Goal: Task Accomplishment & Management: Manage account settings

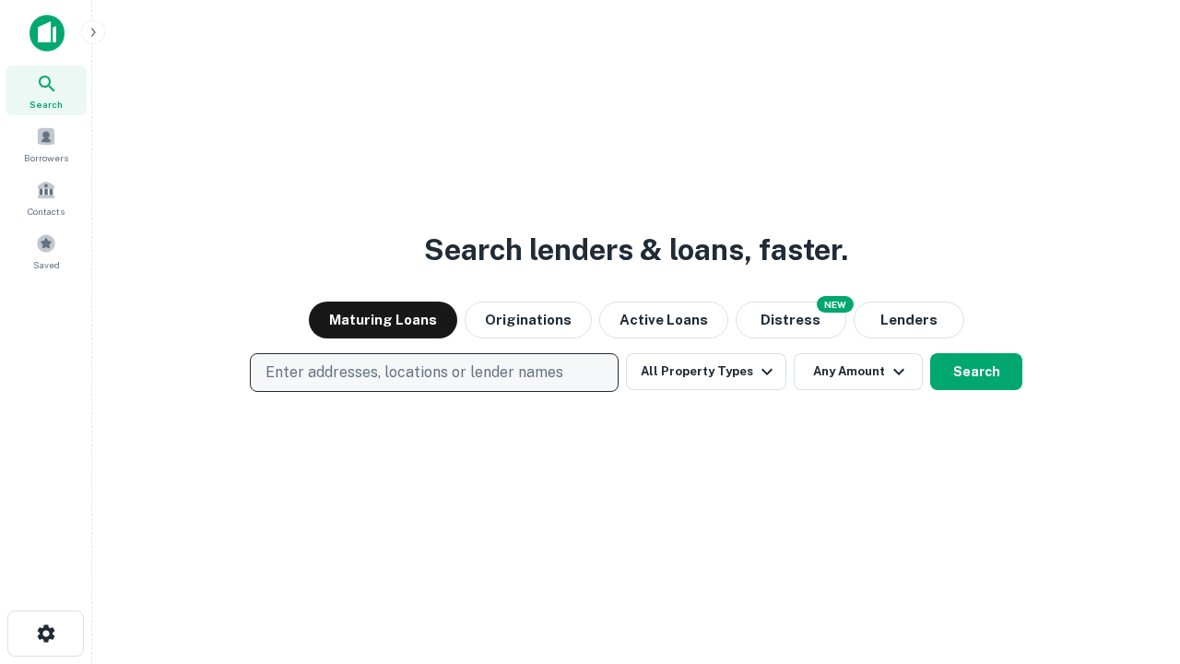
click at [433, 372] on p "Enter addresses, locations or lender names" at bounding box center [414, 372] width 298 height 22
type input "**********"
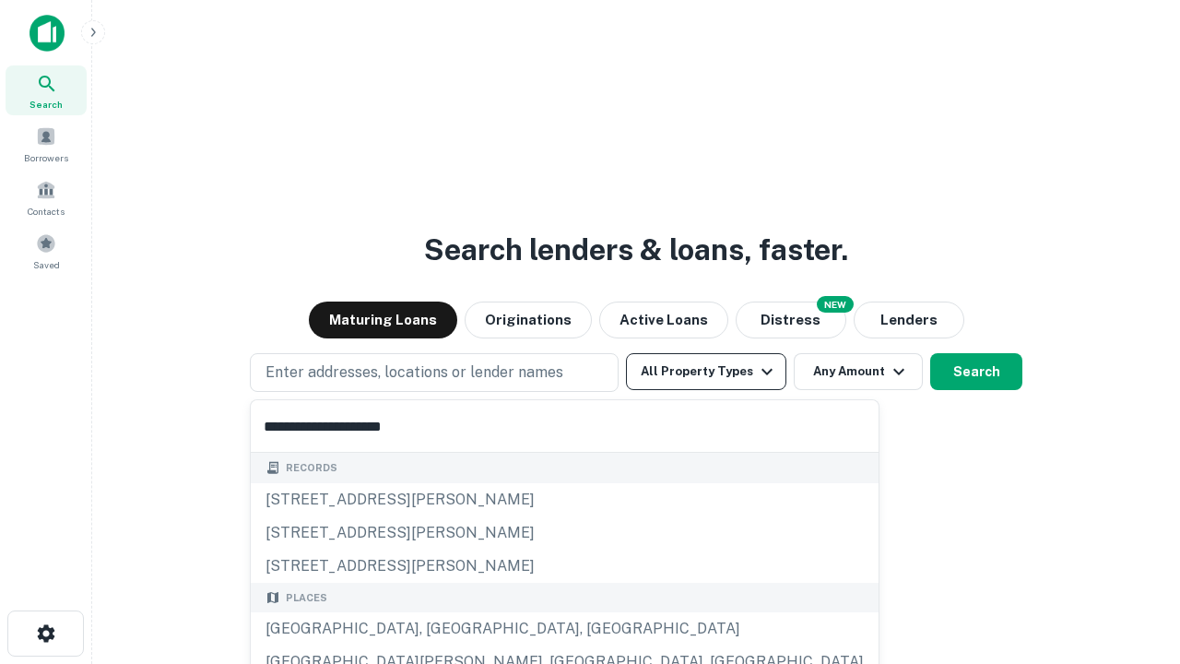
click at [440, 628] on div "[GEOGRAPHIC_DATA], [GEOGRAPHIC_DATA], [GEOGRAPHIC_DATA]" at bounding box center [565, 628] width 628 height 33
click at [706, 371] on button "All Property Types" at bounding box center [706, 371] width 160 height 37
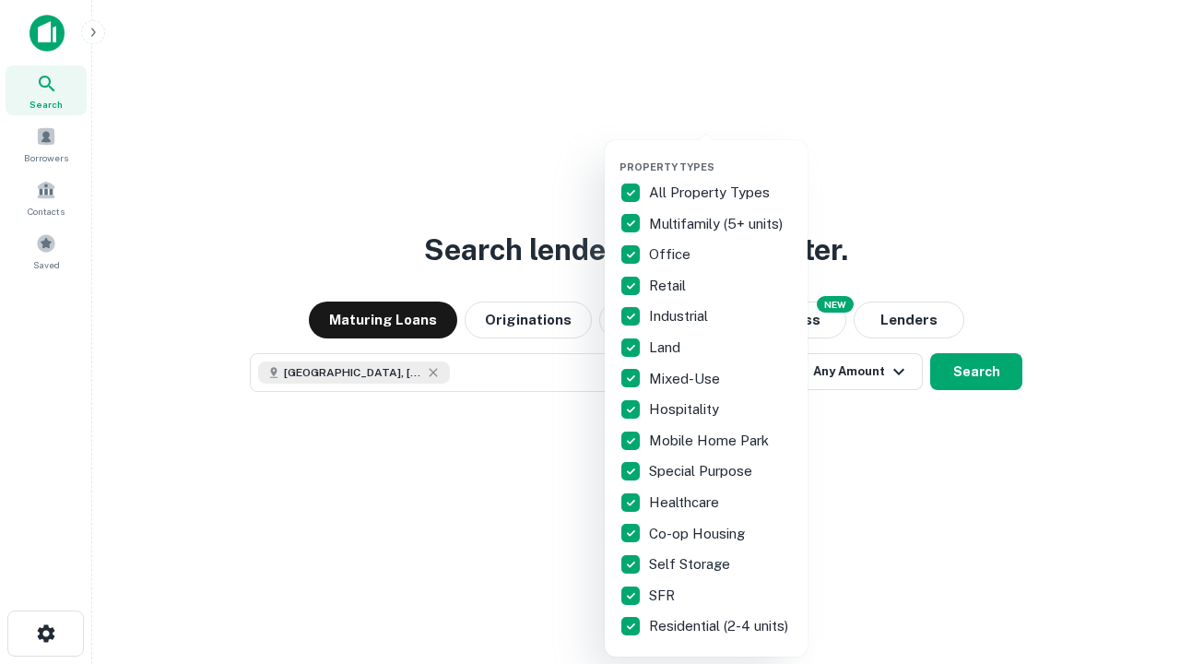
click at [721, 155] on button "button" at bounding box center [720, 155] width 203 height 1
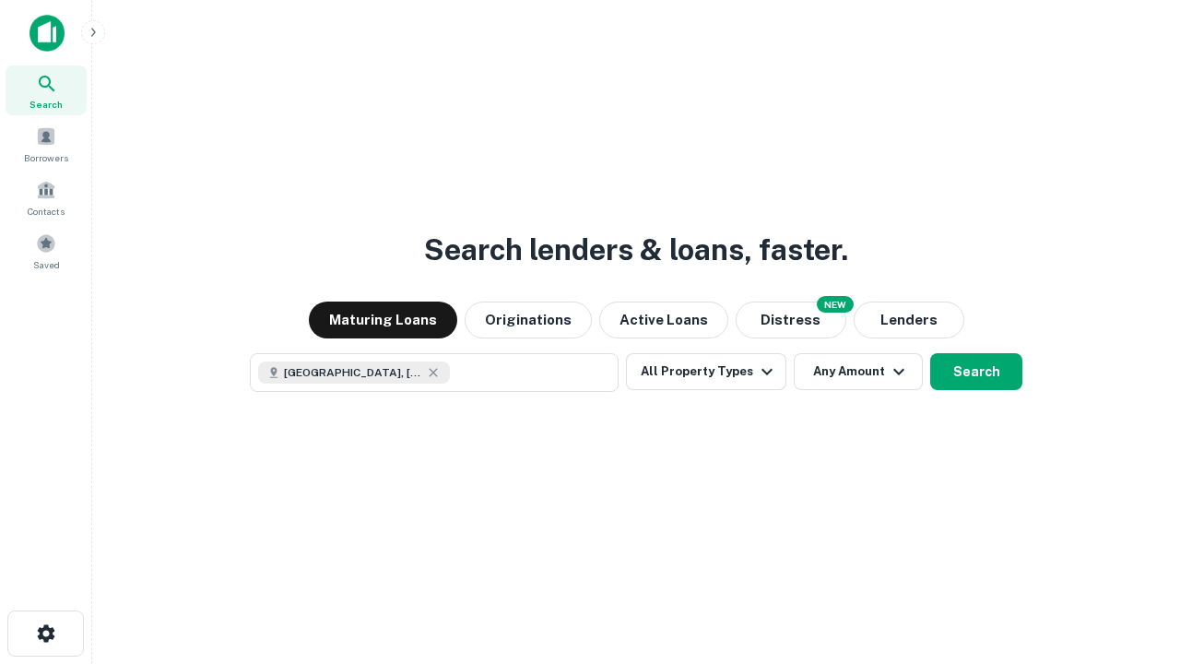
scroll to position [29, 0]
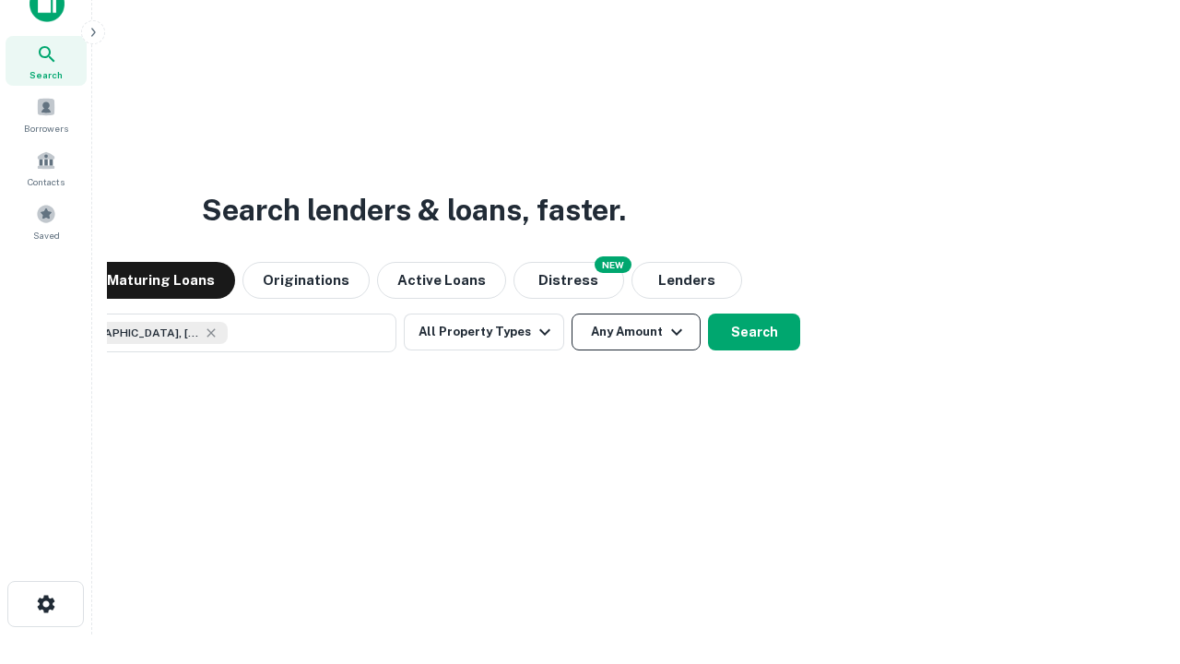
click at [571, 313] on button "Any Amount" at bounding box center [635, 331] width 129 height 37
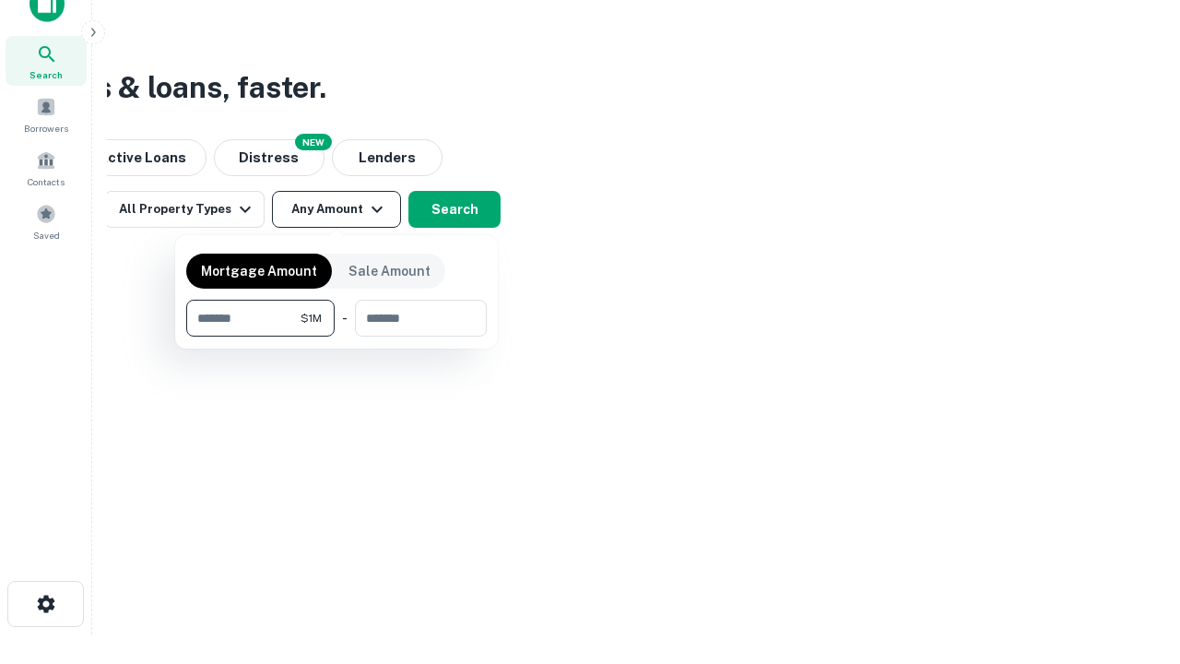
type input "*******"
click at [336, 336] on button "button" at bounding box center [336, 336] width 300 height 1
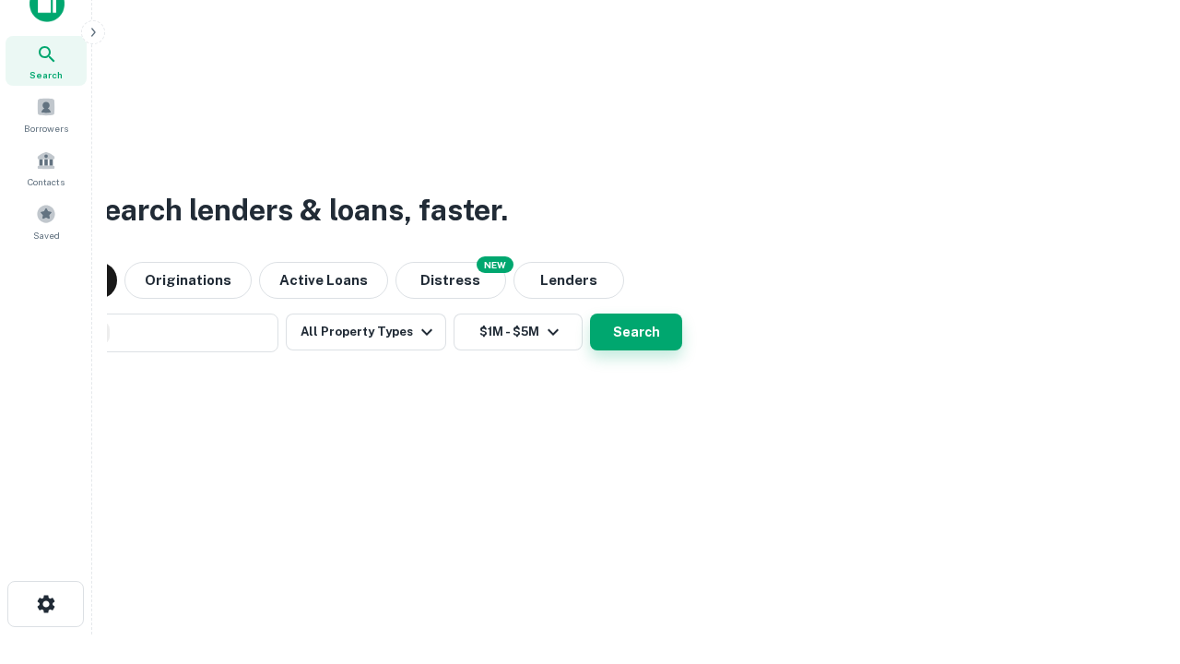
click at [590, 313] on button "Search" at bounding box center [636, 331] width 92 height 37
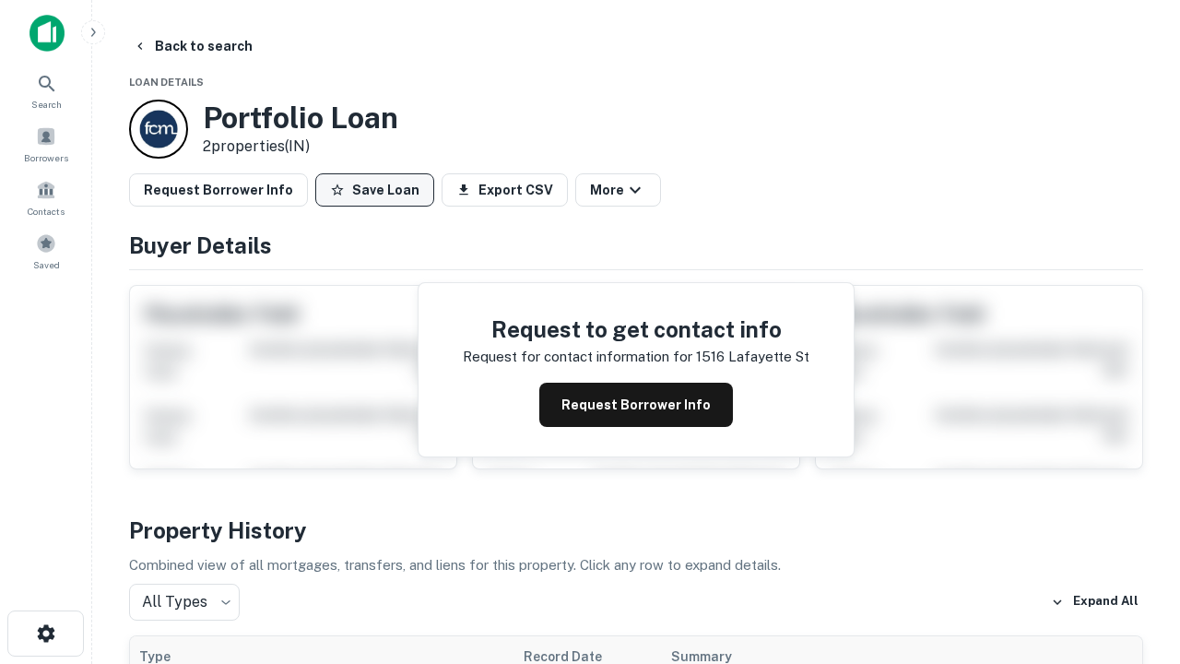
click at [374, 190] on button "Save Loan" at bounding box center [374, 189] width 119 height 33
click at [379, 190] on button "Loan Saved" at bounding box center [378, 189] width 127 height 33
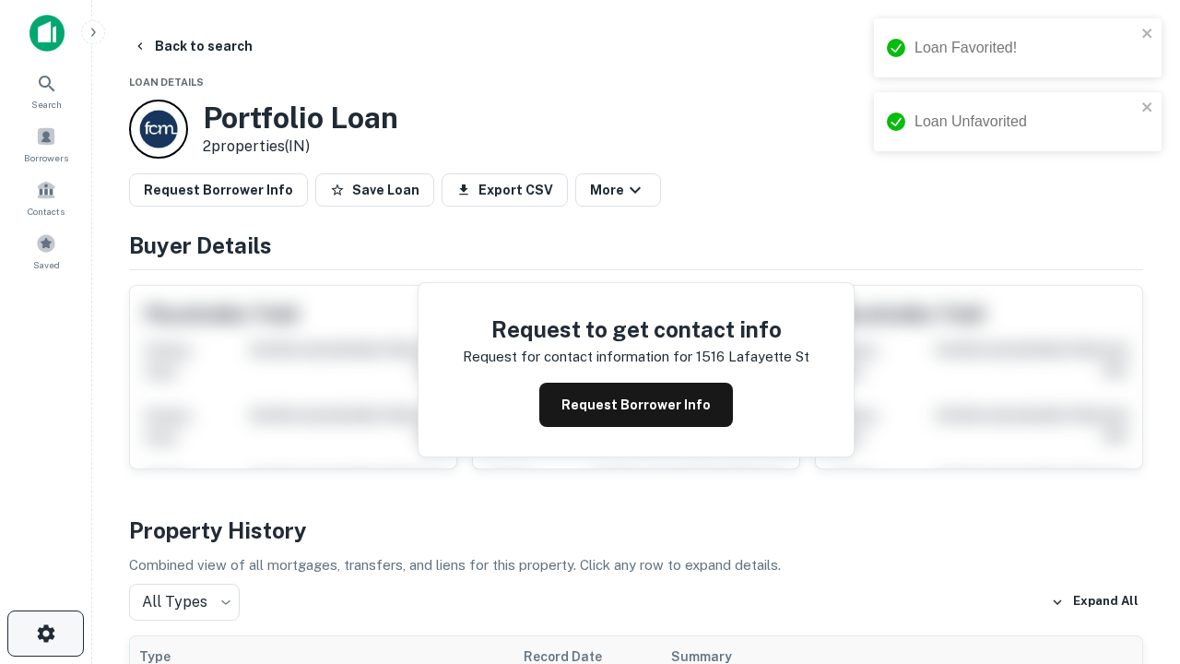
click at [45, 633] on icon "button" at bounding box center [46, 633] width 22 height 22
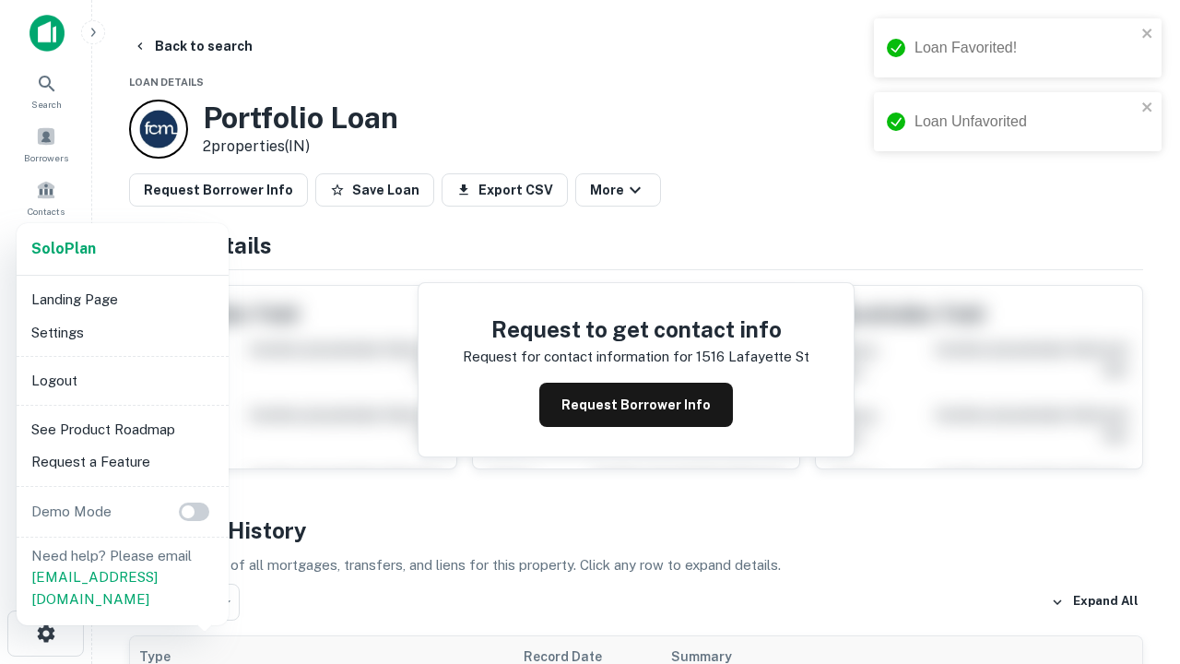
click at [122, 380] on li "Logout" at bounding box center [122, 380] width 197 height 33
